Goal: Task Accomplishment & Management: Complete application form

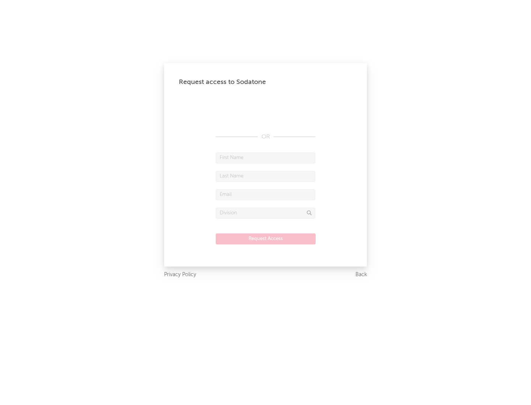
click at [265, 158] on input "text" at bounding box center [265, 158] width 99 height 11
type input "[PERSON_NAME]"
click at [265, 176] on input "text" at bounding box center [265, 176] width 99 height 11
type input "[PERSON_NAME]"
click at [265, 195] on input "text" at bounding box center [265, 194] width 99 height 11
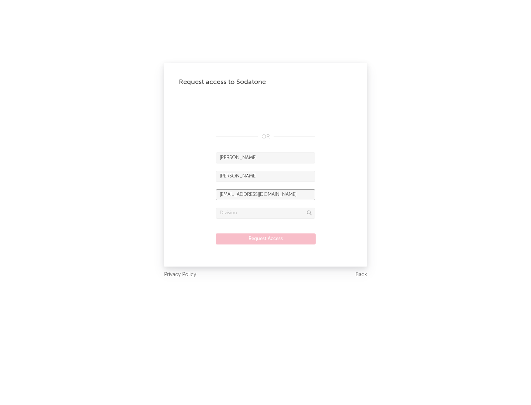
type input "[EMAIL_ADDRESS][DOMAIN_NAME]"
click at [265, 213] on input "text" at bounding box center [265, 213] width 99 height 11
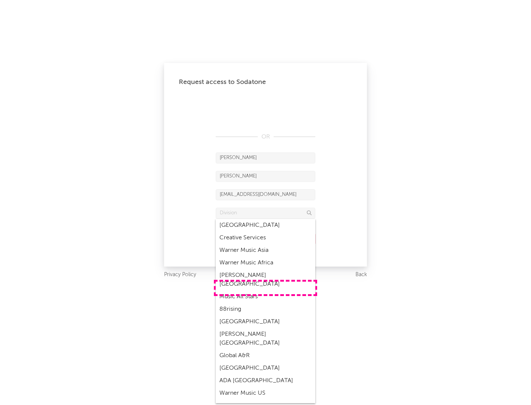
click at [265, 291] on div "Music All Stars" at bounding box center [265, 297] width 99 height 13
type input "Music All Stars"
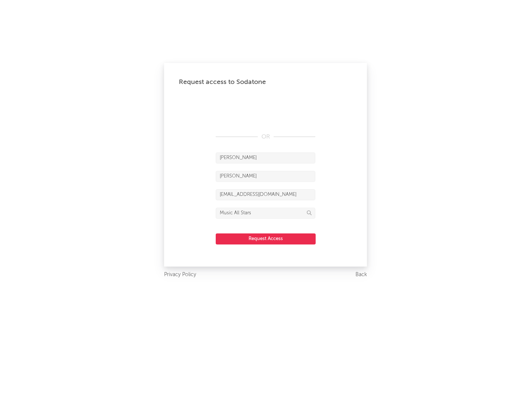
click at [265, 239] on button "Request Access" at bounding box center [266, 239] width 100 height 11
